Goal: Information Seeking & Learning: Learn about a topic

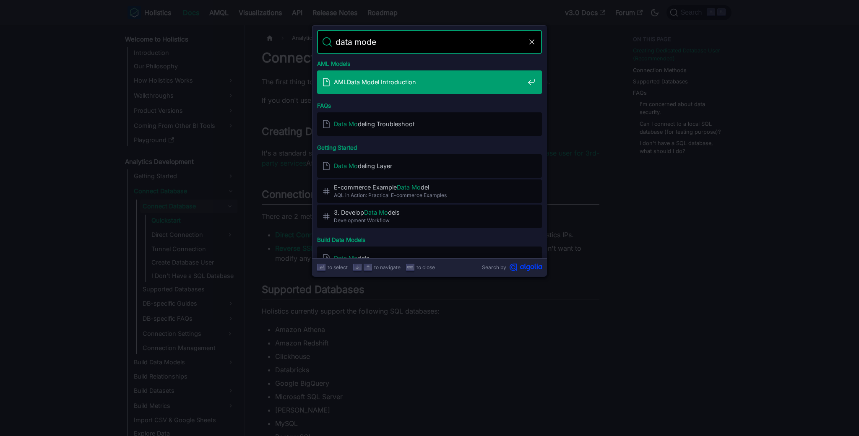
type input "data model"
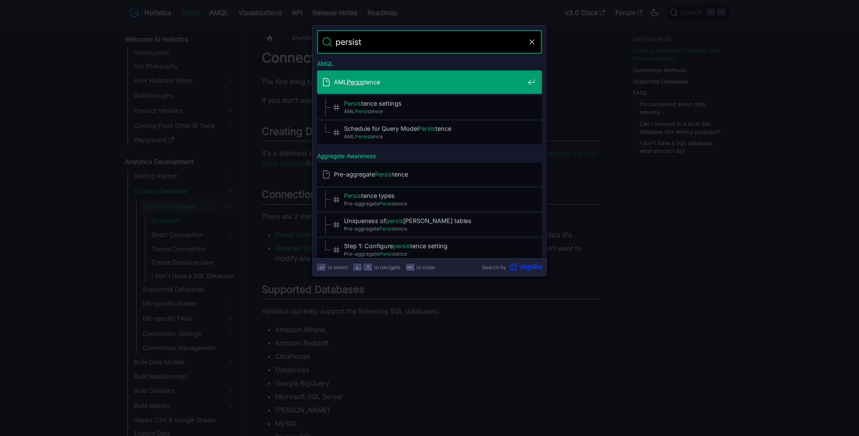
type input "persiste"
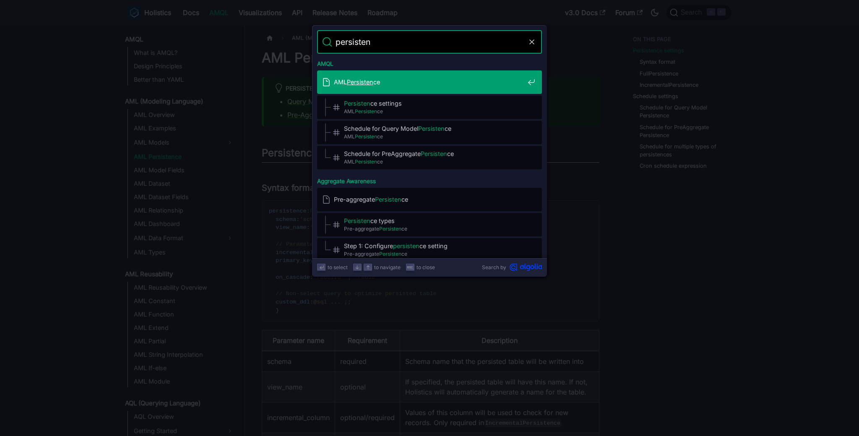
type input "persistent"
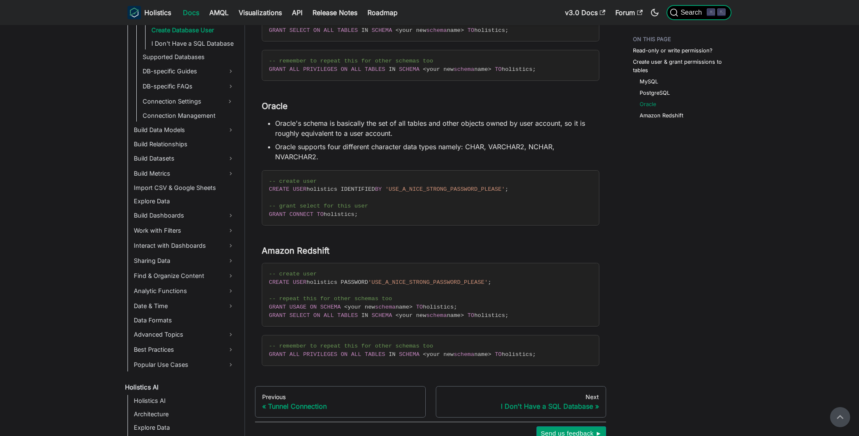
scroll to position [347, 0]
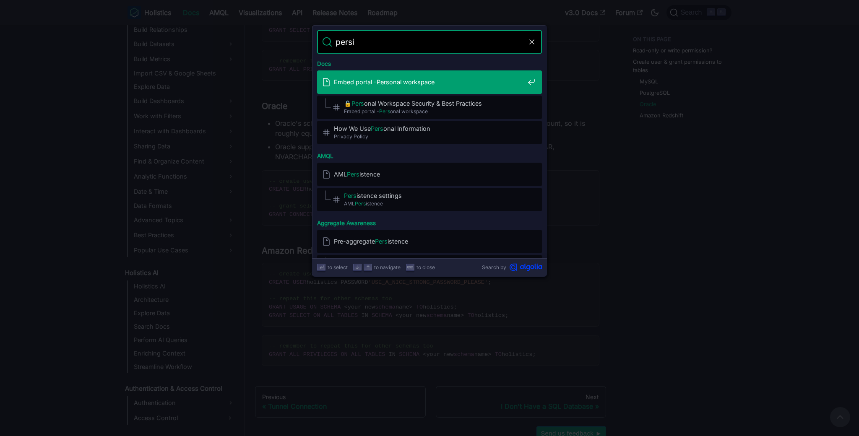
type input "persis"
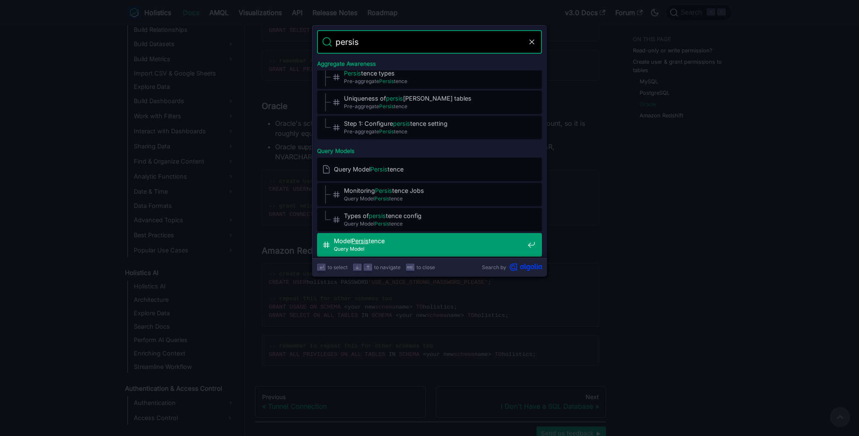
scroll to position [148, 0]
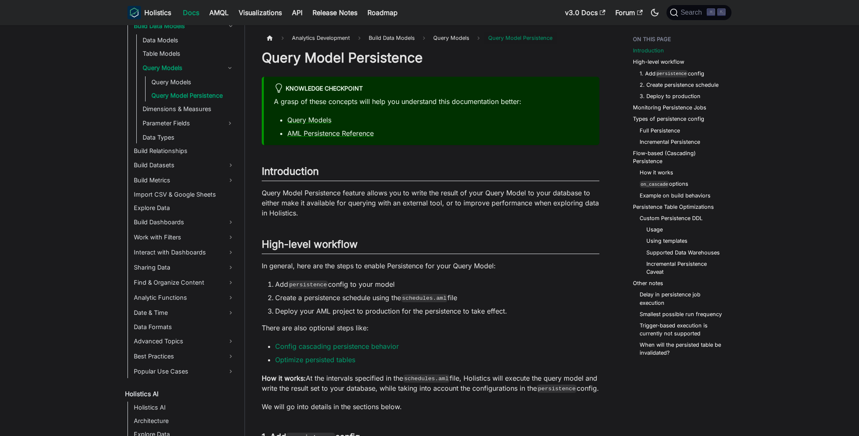
scroll to position [331, 0]
